Goal: Task Accomplishment & Management: Find specific page/section

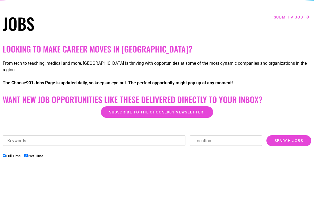
scroll to position [161, 0]
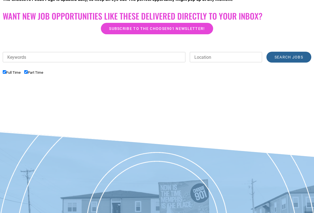
click at [297, 52] on input "Search Jobs" at bounding box center [289, 57] width 45 height 11
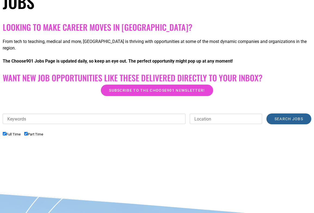
scroll to position [98, 0]
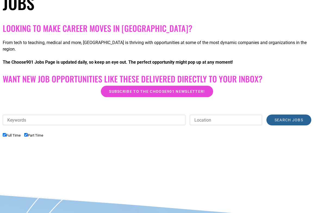
click at [281, 115] on input "Search Jobs" at bounding box center [289, 120] width 45 height 11
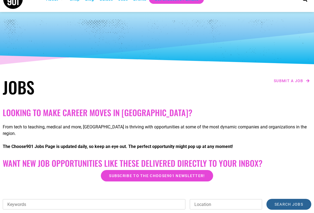
scroll to position [0, 0]
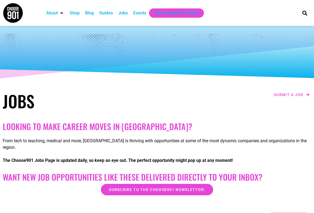
click at [126, 13] on div "Jobs" at bounding box center [123, 13] width 10 height 7
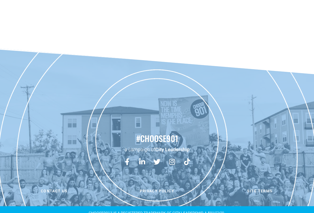
scroll to position [59, 0]
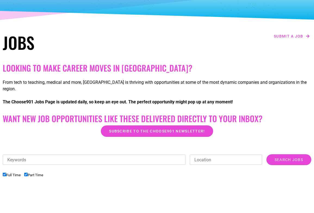
click at [28, 173] on input "Part Time" at bounding box center [26, 175] width 4 height 4
checkbox input "false"
click at [289, 155] on input "Search Jobs" at bounding box center [289, 159] width 45 height 11
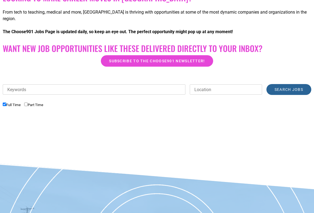
scroll to position [128, 0]
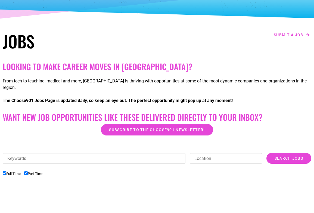
scroll to position [59, 0]
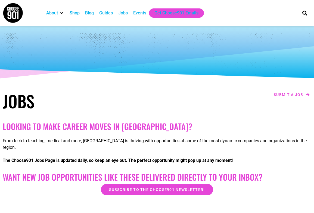
scroll to position [138, 0]
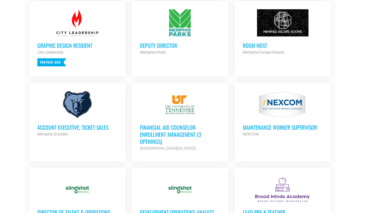
scroll to position [248, 0]
click at [167, 43] on h3 "Deputy Director" at bounding box center [180, 45] width 80 height 7
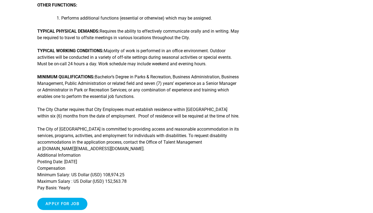
scroll to position [206, 0]
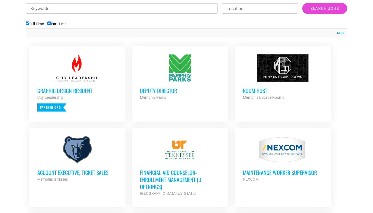
scroll to position [204, 0]
